Goal: Task Accomplishment & Management: Manage account settings

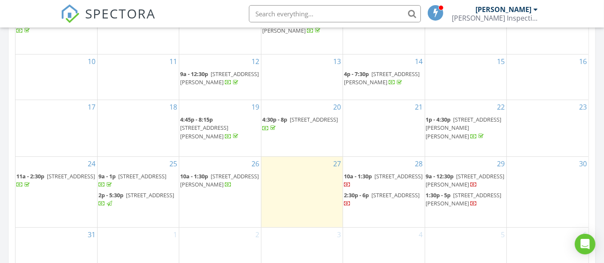
scroll to position [621, 0]
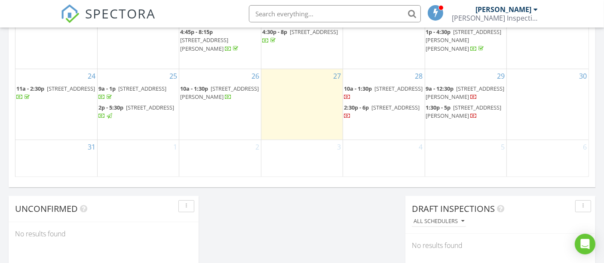
drag, startPoint x: 146, startPoint y: 97, endPoint x: 136, endPoint y: 111, distance: 17.3
click at [136, 111] on span "[STREET_ADDRESS]" at bounding box center [150, 108] width 48 height 8
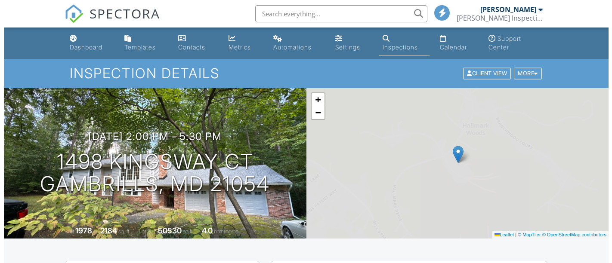
scroll to position [191, 0]
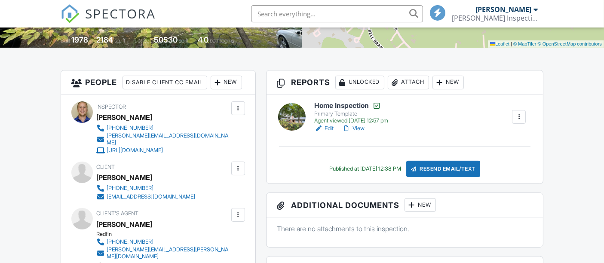
click at [407, 85] on div "Attach" at bounding box center [408, 83] width 41 height 14
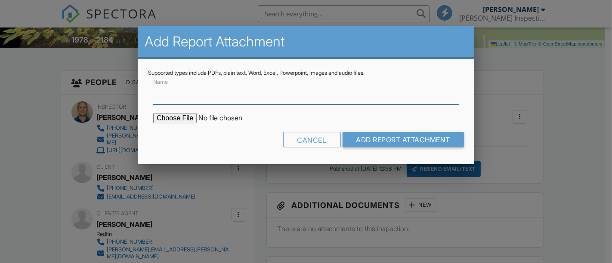
scroll to position [0, 0]
click at [244, 101] on input "Name" at bounding box center [305, 93] width 305 height 21
type input "Radon Test Report"
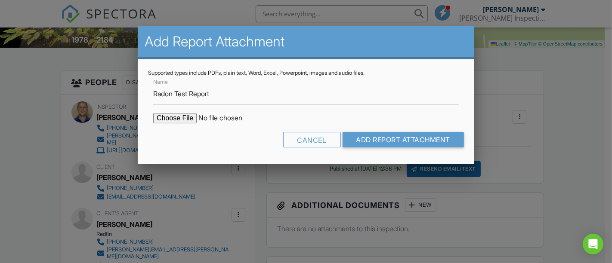
click at [182, 117] on input "file" at bounding box center [226, 118] width 146 height 10
type input "C:\fakepath\1498 Kingsway Ct - Radon Test Report.pdf"
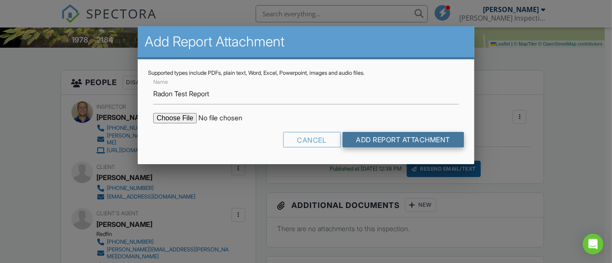
click at [380, 139] on input "Add Report Attachment" at bounding box center [403, 139] width 122 height 15
